Goal: Transaction & Acquisition: Download file/media

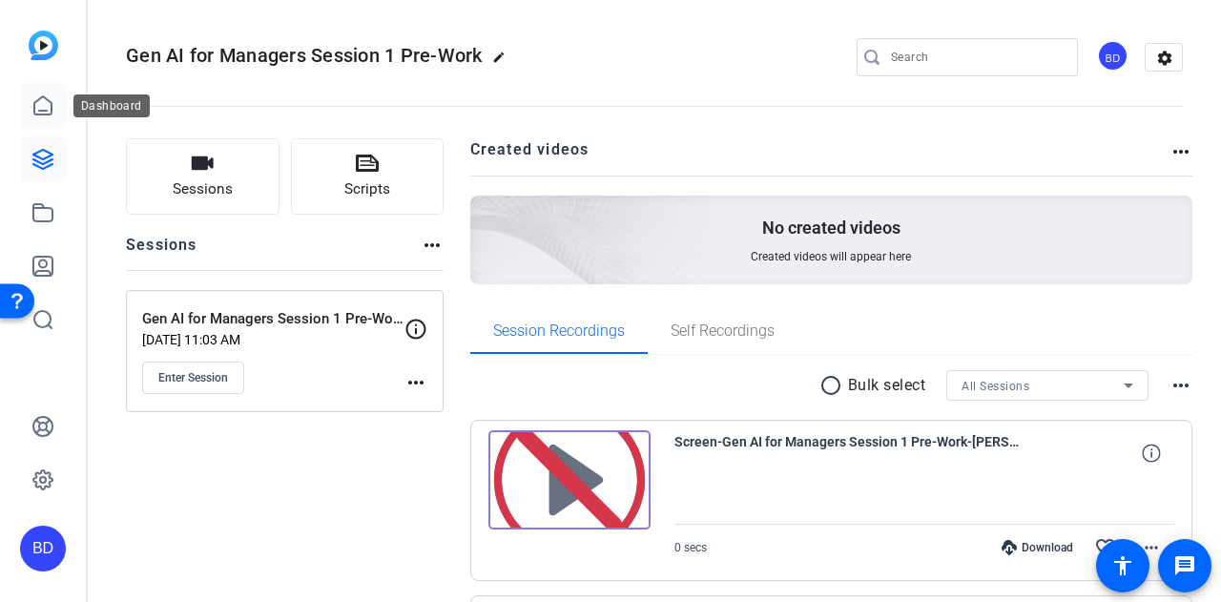
click at [47, 104] on icon at bounding box center [42, 105] width 23 height 23
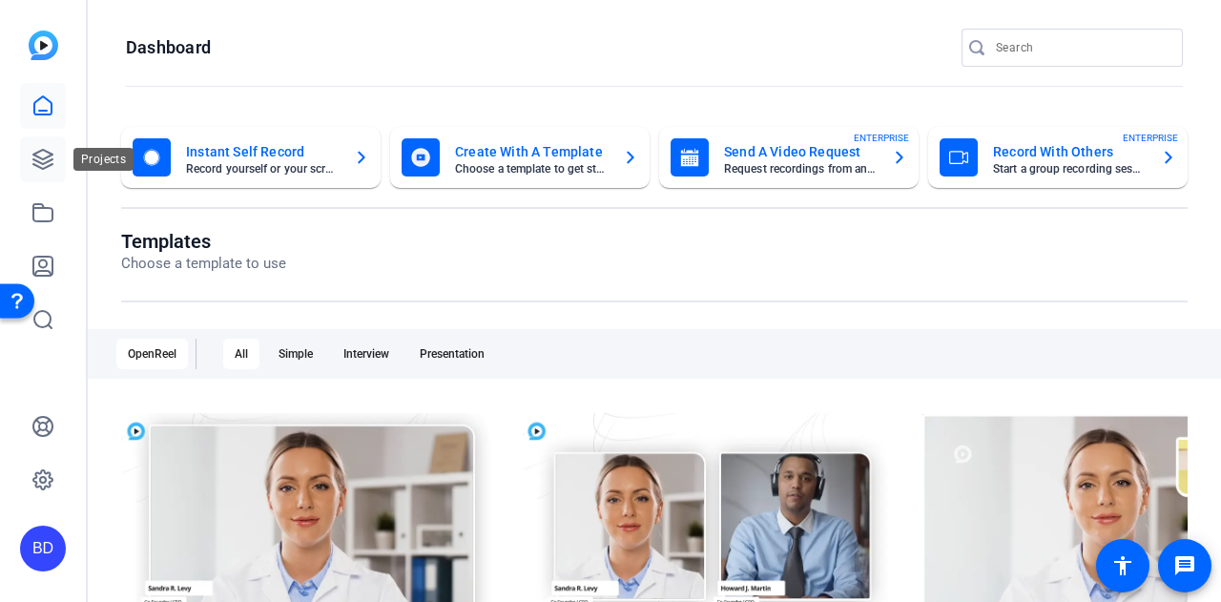
click at [46, 162] on icon at bounding box center [42, 159] width 19 height 19
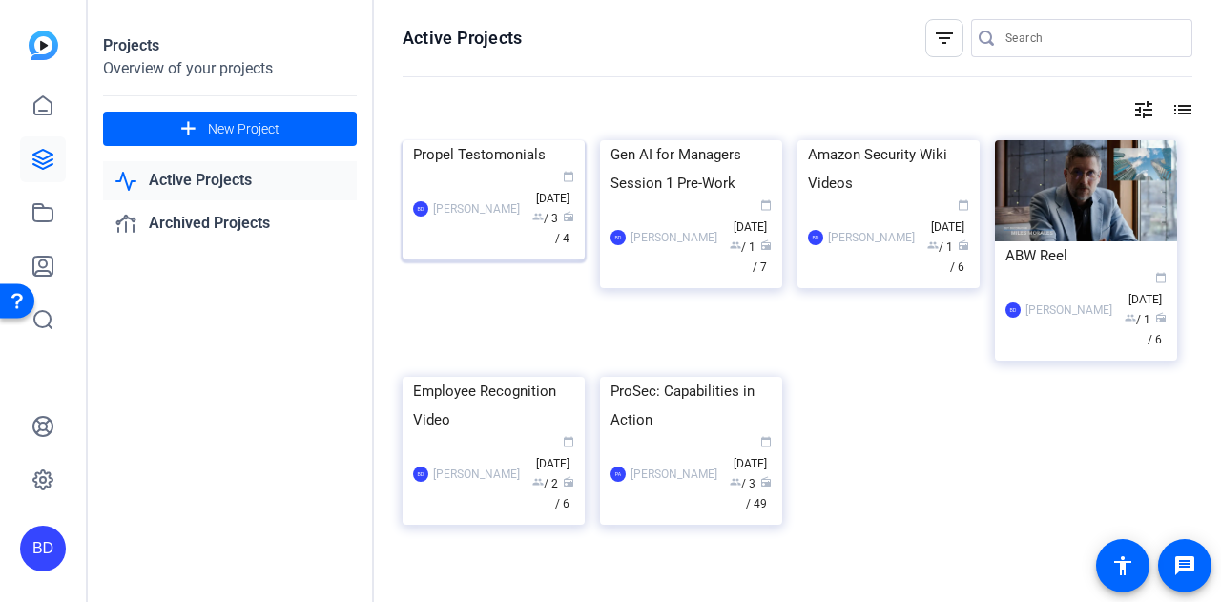
click at [488, 140] on img at bounding box center [493, 140] width 182 height 0
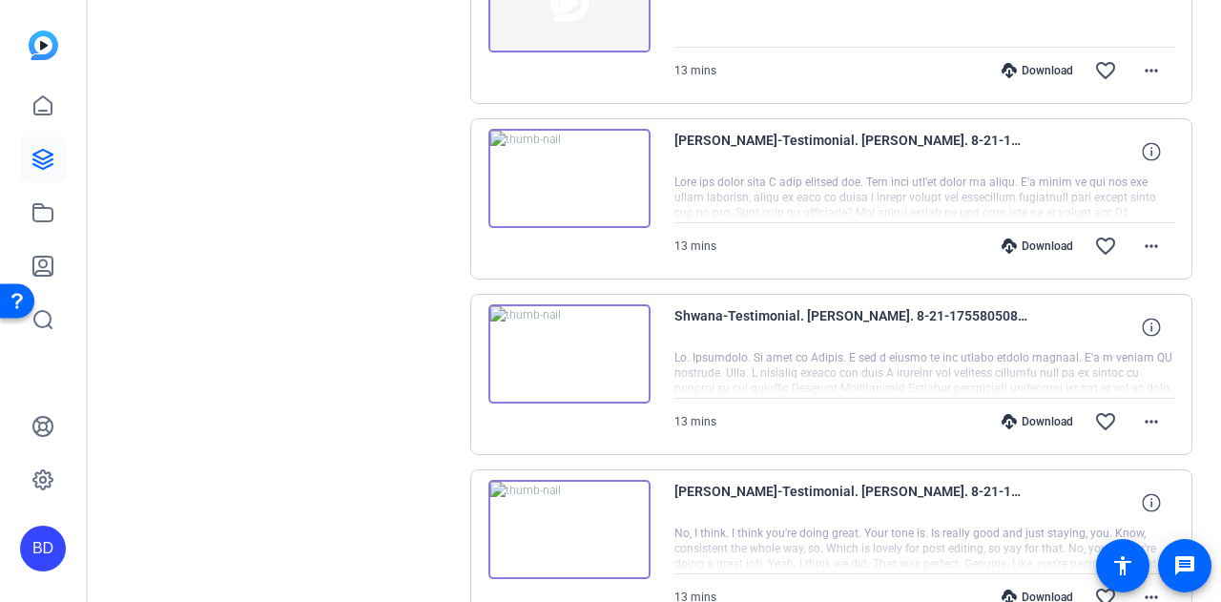
scroll to position [572, 0]
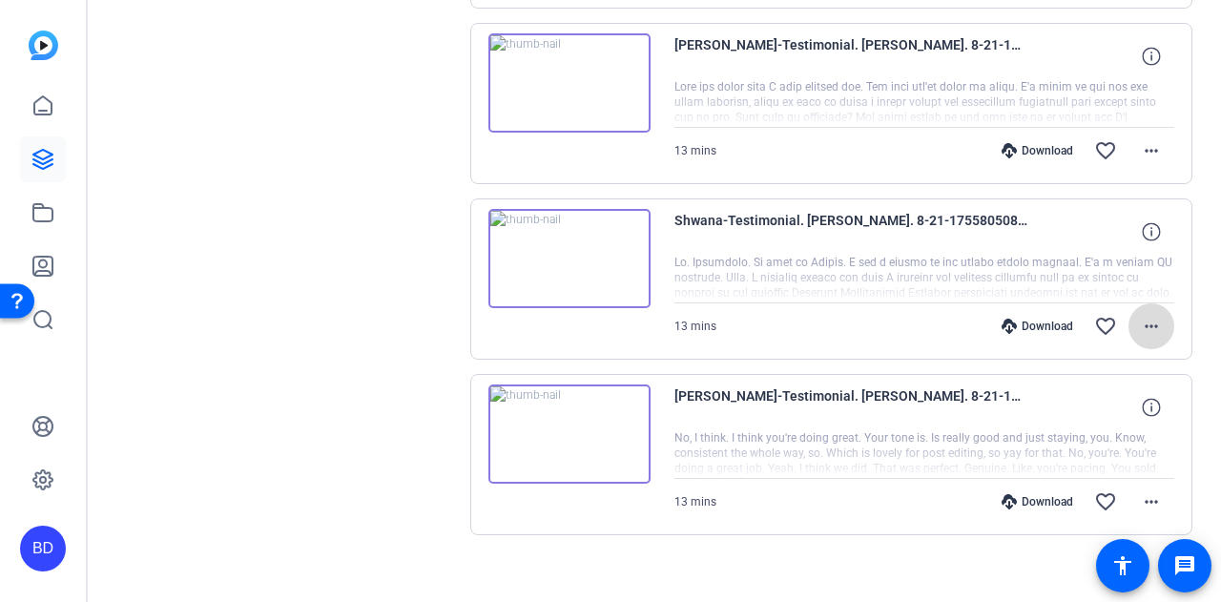
click at [1140, 319] on mat-icon "more_horiz" at bounding box center [1151, 326] width 23 height 23
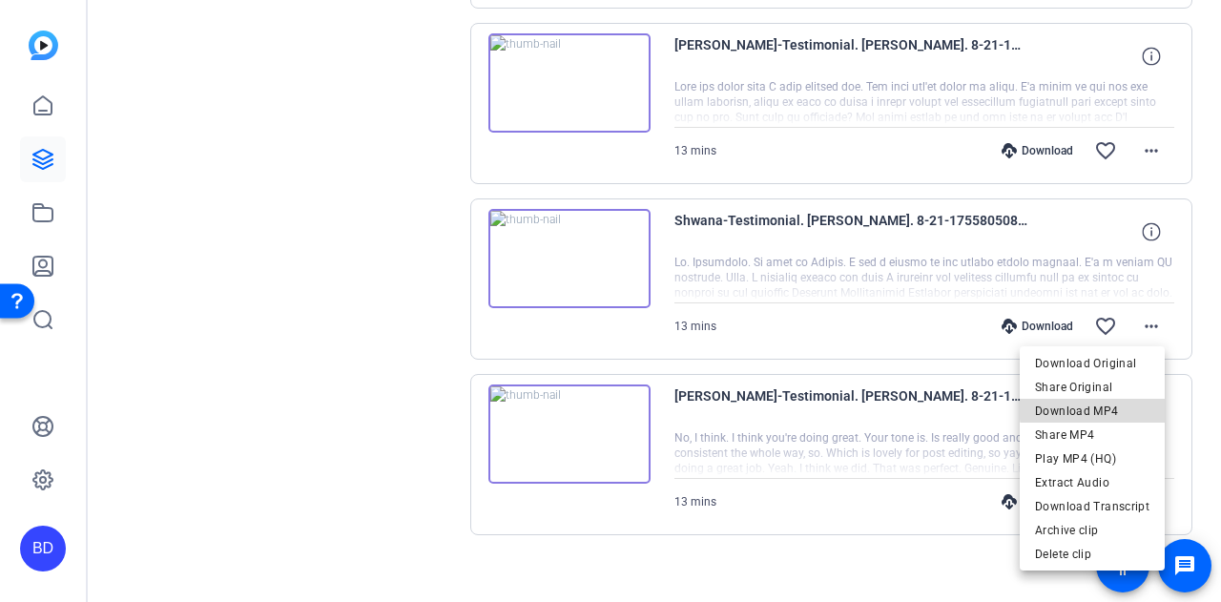
click at [1104, 407] on span "Download MP4" at bounding box center [1092, 411] width 114 height 23
